Goal: Navigation & Orientation: Find specific page/section

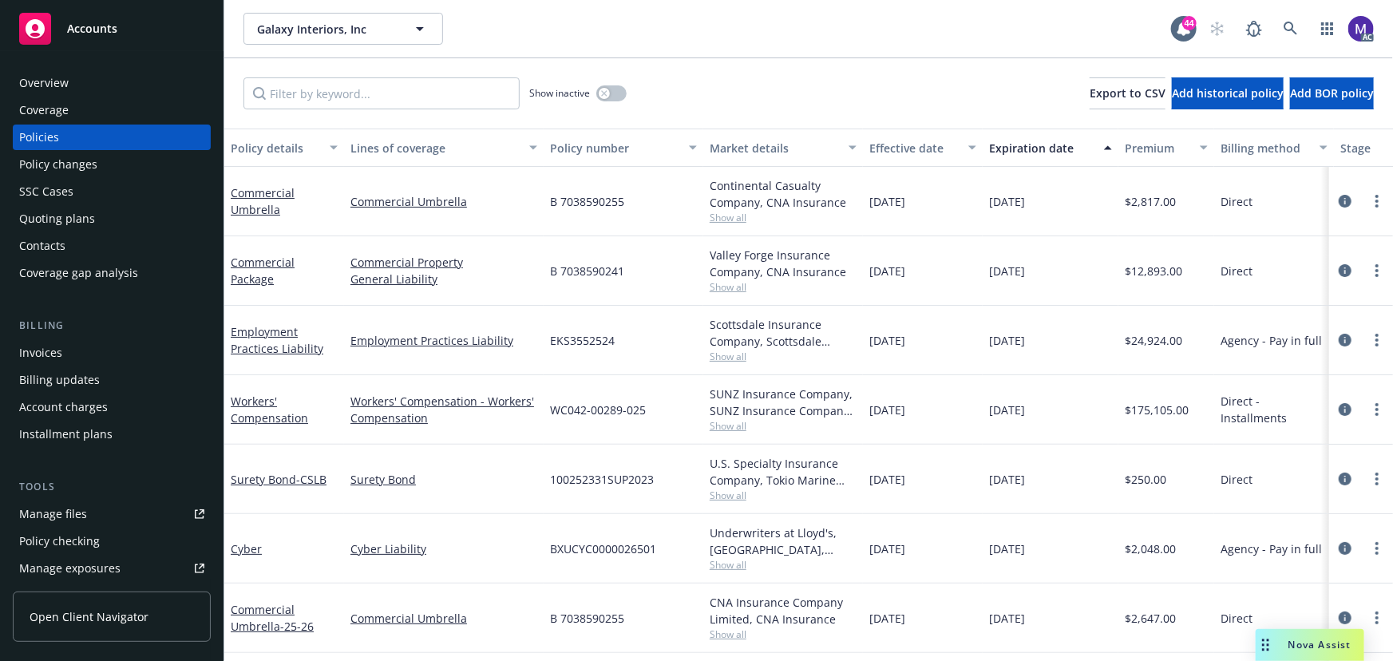
scroll to position [0, 382]
